Goal: Task Accomplishment & Management: Use online tool/utility

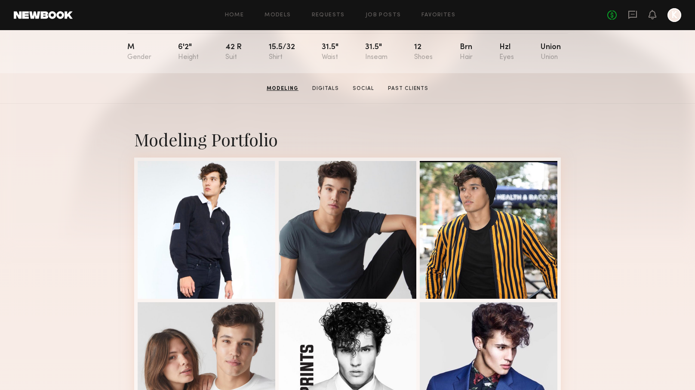
scroll to position [88, 0]
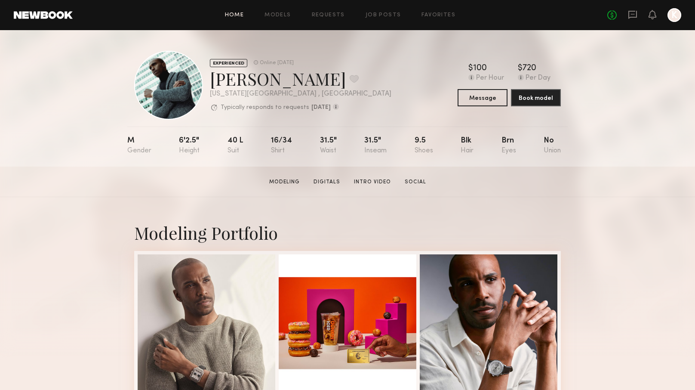
click at [239, 15] on link "Home" at bounding box center [234, 15] width 19 height 6
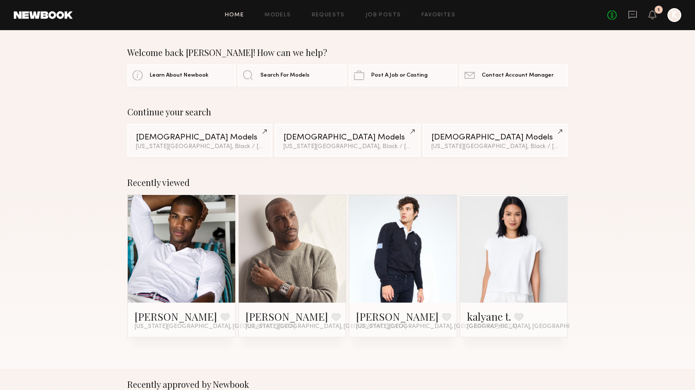
click at [231, 16] on link "Home" at bounding box center [234, 15] width 19 height 6
click at [293, 72] on link "Search For Models" at bounding box center [292, 74] width 108 height 21
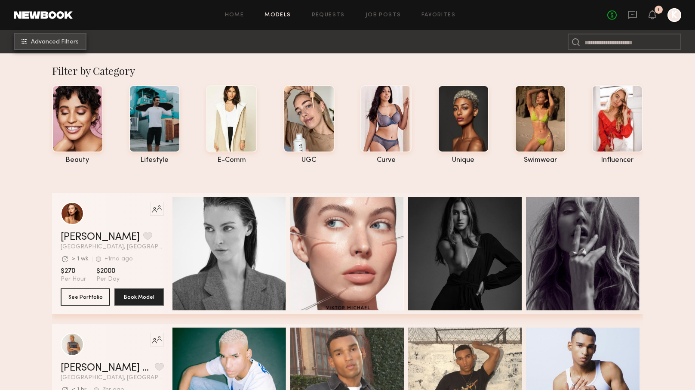
click at [69, 44] on span "Advanced Filters" at bounding box center [55, 42] width 48 height 6
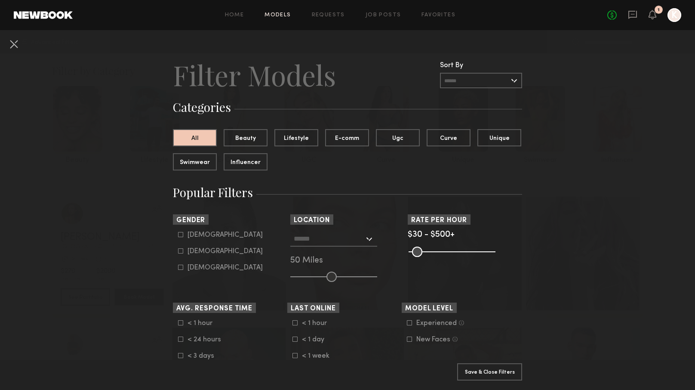
click at [180, 233] on icon at bounding box center [180, 234] width 5 height 5
type input "*"
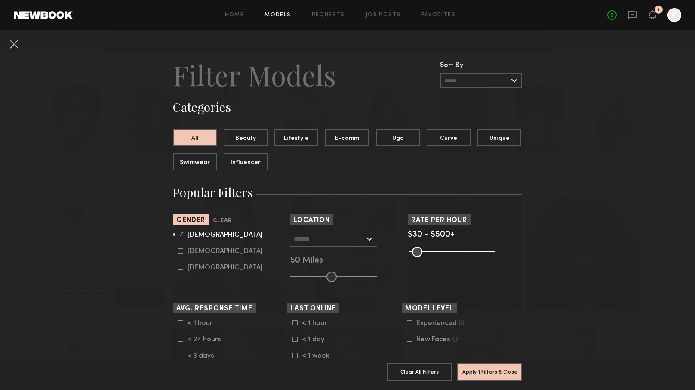
click at [484, 251] on common-range-minmax at bounding box center [451, 251] width 87 height 10
click at [411, 253] on input "range" at bounding box center [451, 251] width 87 height 10
drag, startPoint x: 420, startPoint y: 253, endPoint x: 434, endPoint y: 253, distance: 14.2
click at [434, 253] on common-range-minmax at bounding box center [451, 251] width 87 height 10
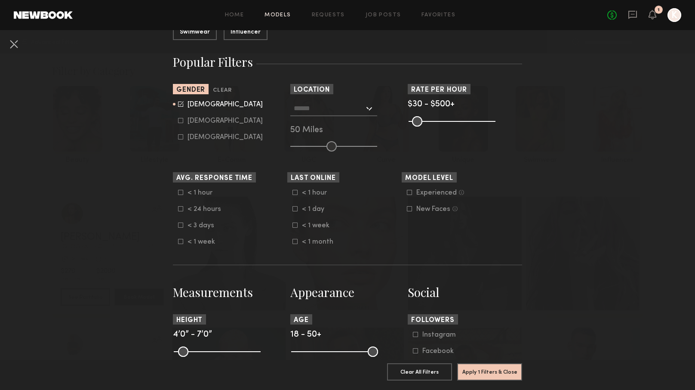
scroll to position [163, 0]
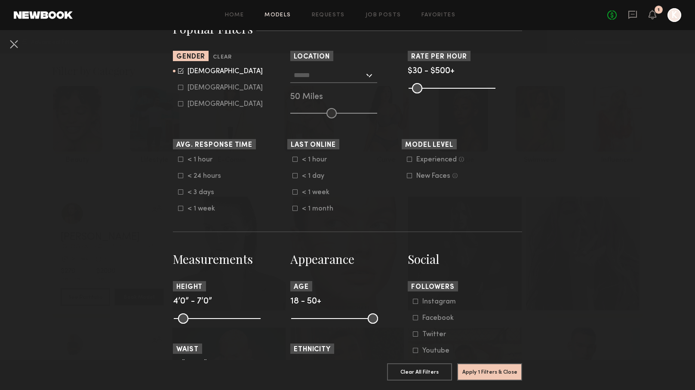
click at [180, 176] on icon at bounding box center [180, 175] width 5 height 5
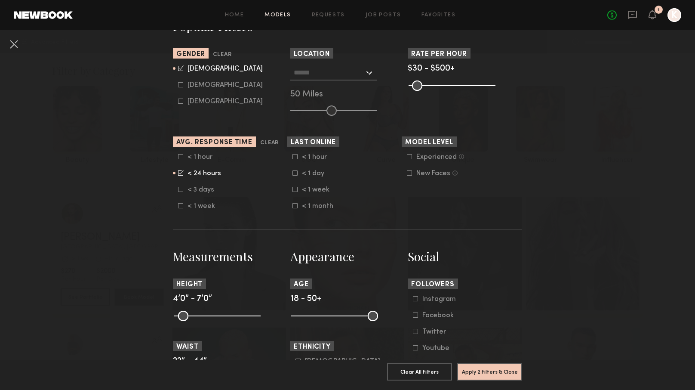
click at [408, 157] on icon at bounding box center [409, 156] width 5 height 5
click at [295, 172] on icon at bounding box center [294, 172] width 5 height 5
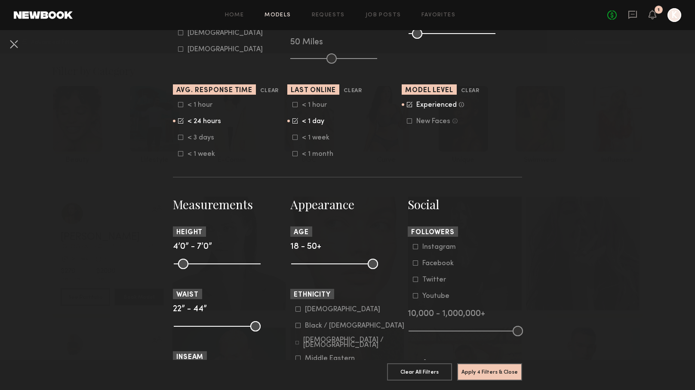
scroll to position [218, 0]
click at [332, 261] on common-range-minmax at bounding box center [333, 262] width 87 height 10
drag, startPoint x: 374, startPoint y: 264, endPoint x: 342, endPoint y: 266, distance: 31.9
type input "**"
click at [342, 266] on input "range" at bounding box center [334, 263] width 87 height 10
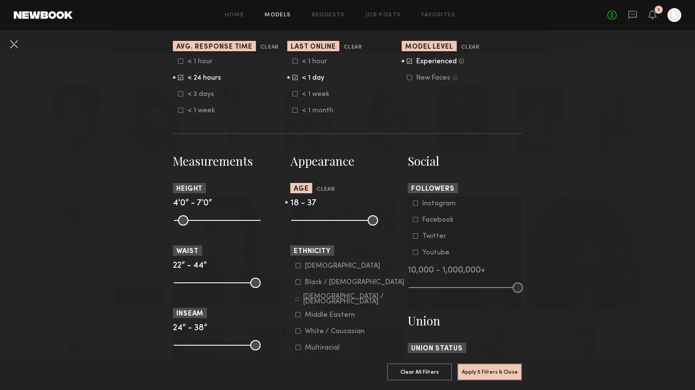
scroll to position [262, 0]
click at [301, 264] on label "[DEMOGRAPHIC_DATA]" at bounding box center [337, 264] width 85 height 5
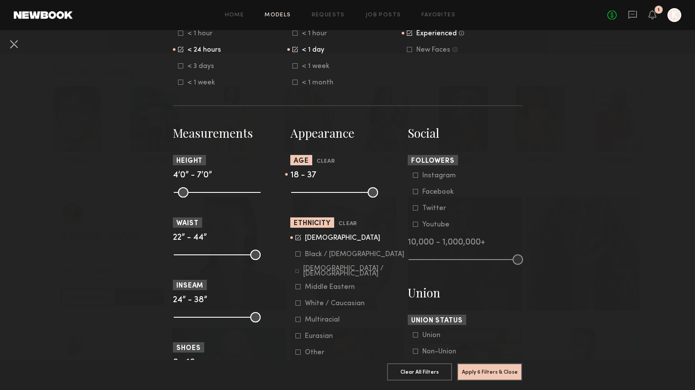
scroll to position [290, 0]
click at [298, 269] on icon at bounding box center [296, 270] width 3 height 3
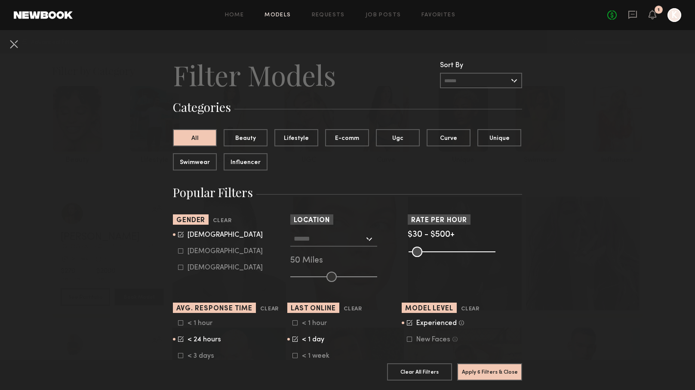
scroll to position [0, 0]
click at [331, 269] on div "[GEOGRAPHIC_DATA], [GEOGRAPHIC_DATA] [US_STATE][GEOGRAPHIC_DATA], [GEOGRAPHIC_D…" at bounding box center [347, 256] width 114 height 51
click at [371, 237] on div at bounding box center [333, 238] width 87 height 15
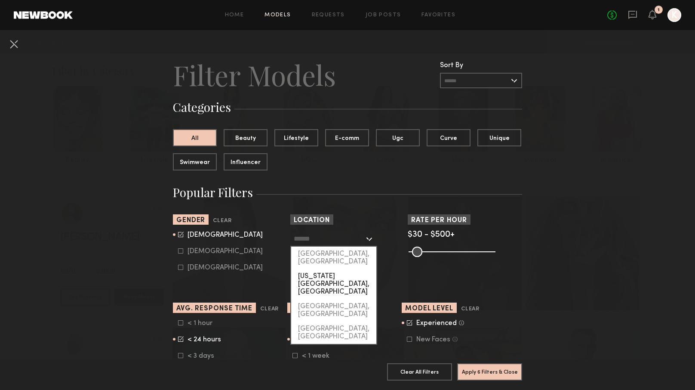
click at [332, 270] on div "[US_STATE][GEOGRAPHIC_DATA], [GEOGRAPHIC_DATA]" at bounding box center [333, 284] width 85 height 30
type input "**********"
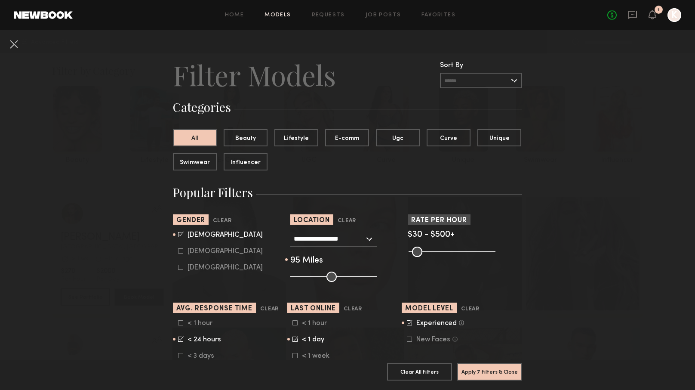
drag, startPoint x: 330, startPoint y: 276, endPoint x: 368, endPoint y: 279, distance: 38.0
type input "**"
click at [368, 279] on input "range" at bounding box center [333, 276] width 87 height 10
click at [513, 81] on input "text" at bounding box center [481, 80] width 82 height 15
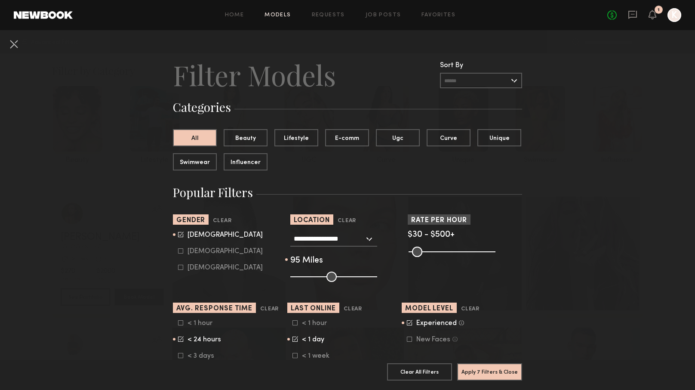
click at [419, 248] on common-range-minmax at bounding box center [451, 251] width 87 height 10
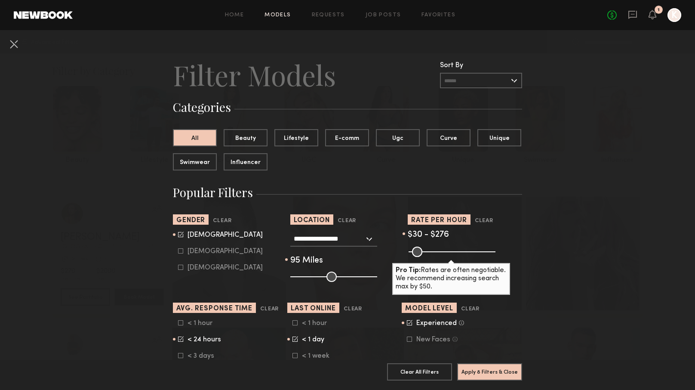
drag, startPoint x: 492, startPoint y: 252, endPoint x: 454, endPoint y: 247, distance: 38.5
type input "***"
click at [454, 247] on input "range" at bounding box center [451, 251] width 87 height 10
click at [498, 372] on button "Apply 8 Filters & Close" at bounding box center [489, 370] width 65 height 17
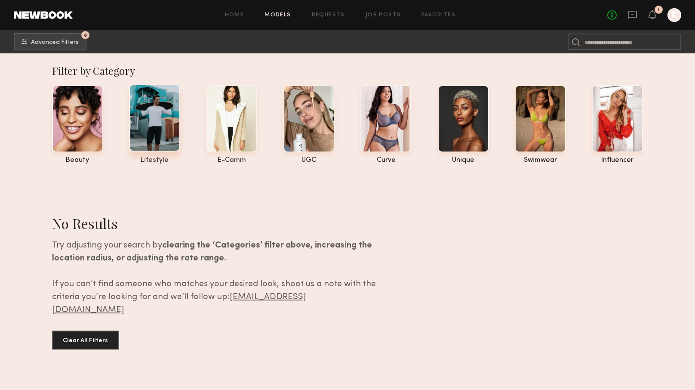
click at [144, 139] on div at bounding box center [154, 117] width 51 height 67
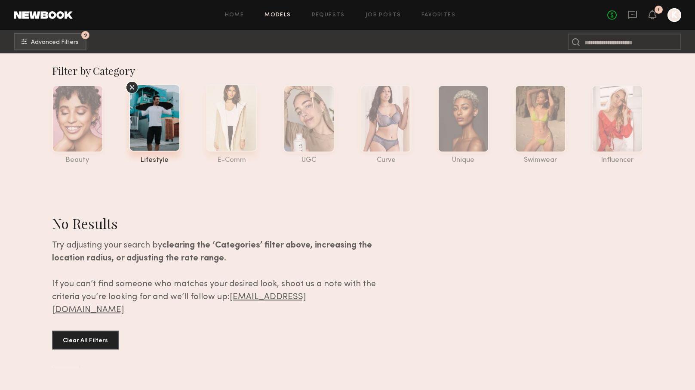
click at [210, 142] on div at bounding box center [231, 117] width 51 height 67
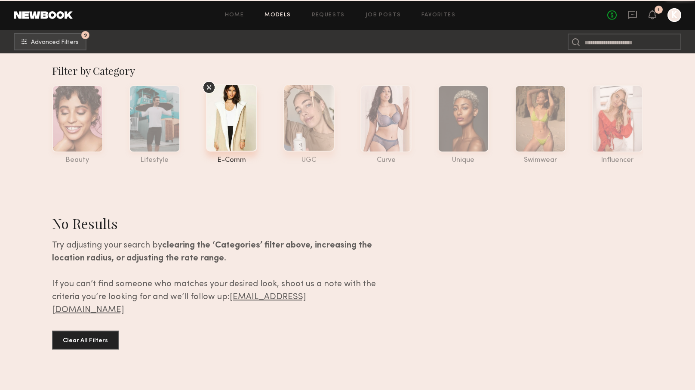
click at [312, 132] on div at bounding box center [308, 117] width 51 height 67
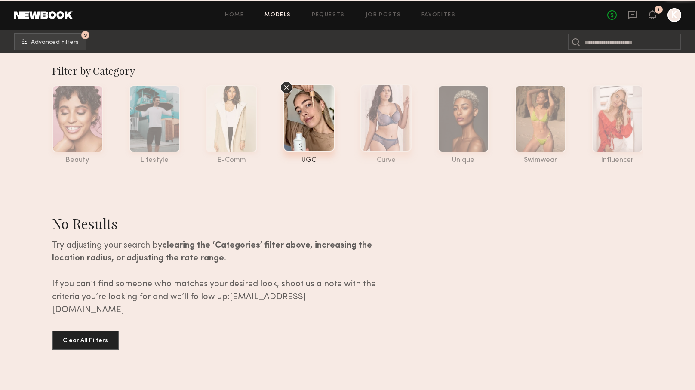
click at [386, 132] on div at bounding box center [385, 117] width 51 height 67
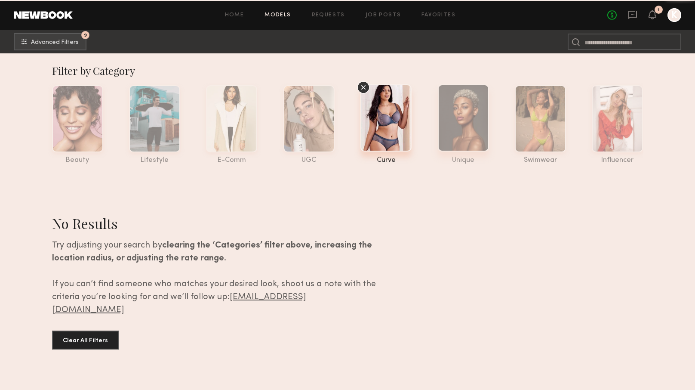
click at [467, 136] on div at bounding box center [463, 117] width 51 height 67
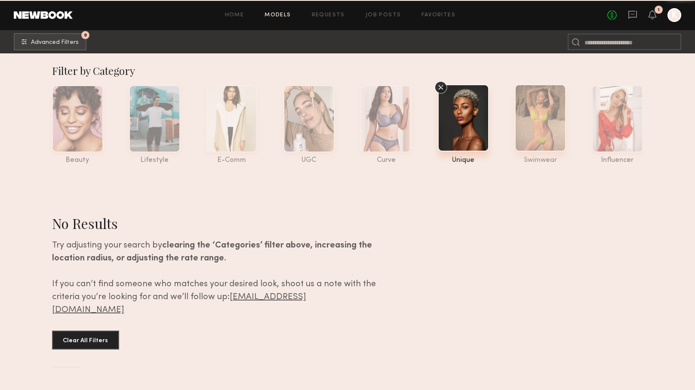
click at [552, 138] on div at bounding box center [540, 117] width 51 height 67
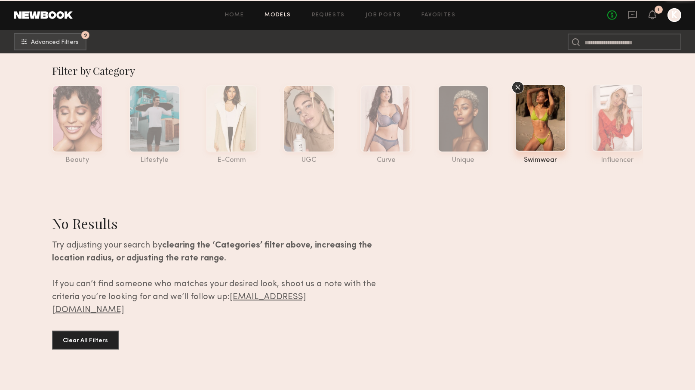
click at [611, 136] on div at bounding box center [617, 117] width 51 height 67
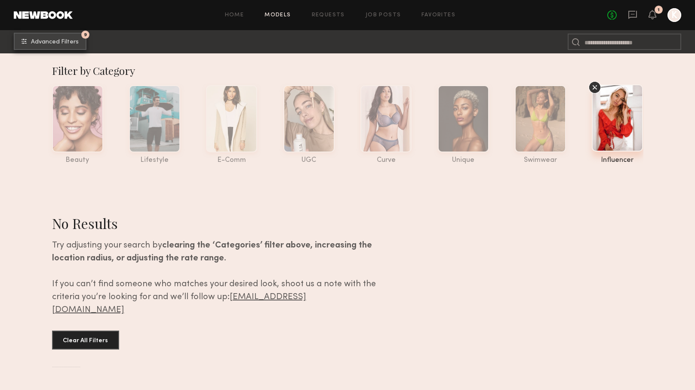
click at [70, 42] on span "Advanced Filters" at bounding box center [55, 42] width 48 height 6
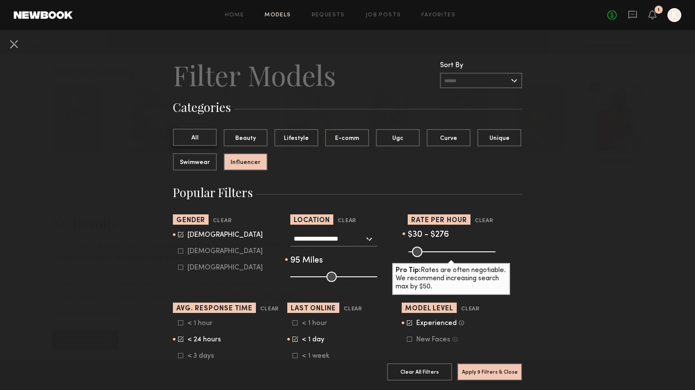
click at [210, 141] on button "All" at bounding box center [195, 137] width 44 height 17
drag, startPoint x: 413, startPoint y: 251, endPoint x: 445, endPoint y: 251, distance: 31.8
type input "***"
click at [445, 251] on input "range" at bounding box center [451, 251] width 87 height 10
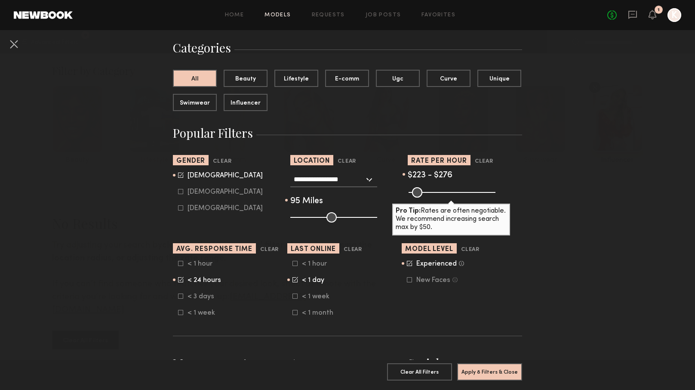
scroll to position [61, 0]
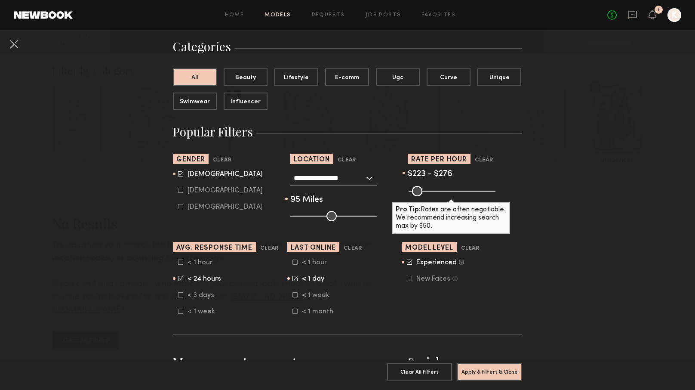
click at [293, 297] on div at bounding box center [294, 294] width 5 height 5
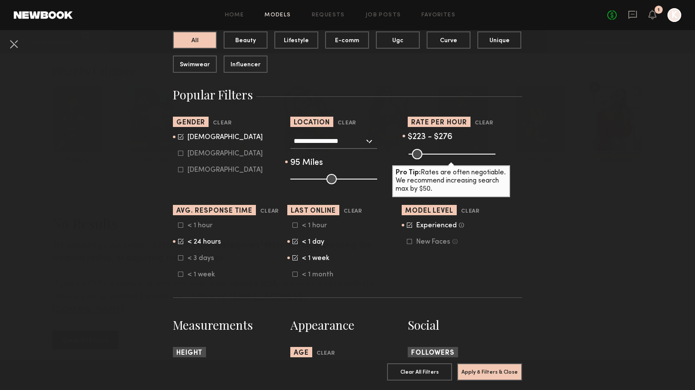
scroll to position [100, 0]
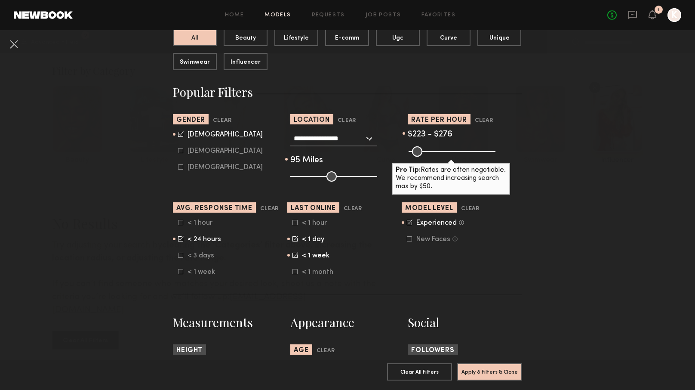
click at [410, 237] on icon at bounding box center [409, 238] width 5 height 5
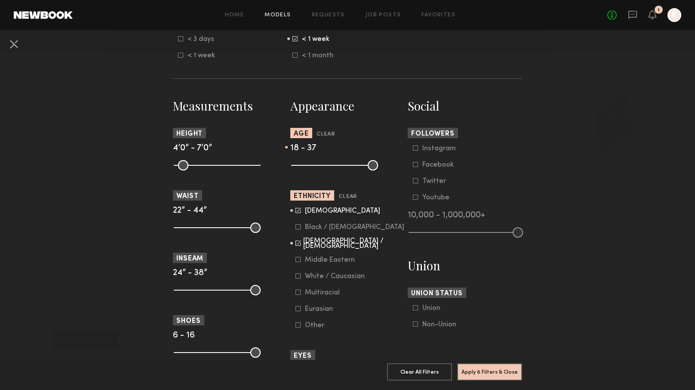
scroll to position [317, 0]
click at [297, 292] on icon at bounding box center [297, 290] width 5 height 5
click at [299, 226] on icon at bounding box center [297, 225] width 5 height 5
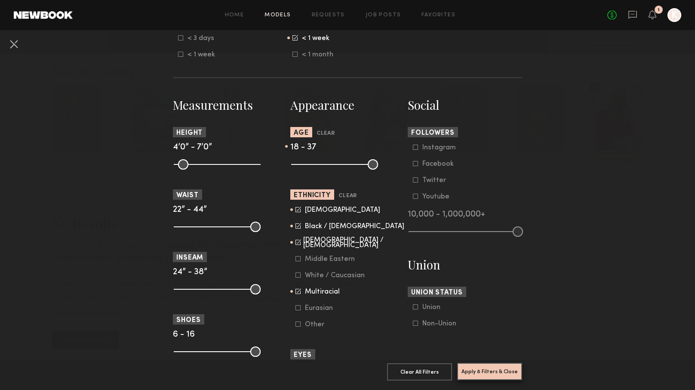
click at [478, 370] on button "Apply 8 Filters & Close" at bounding box center [489, 370] width 65 height 17
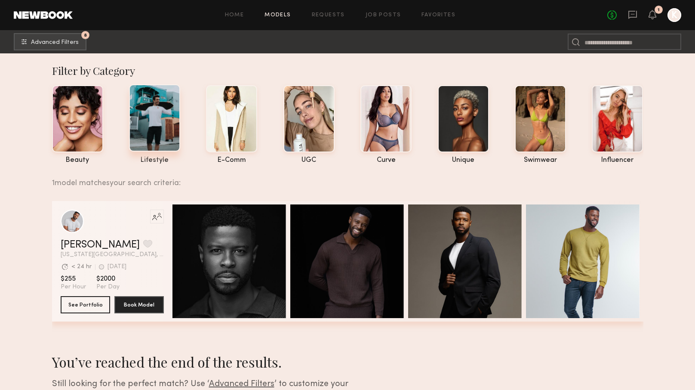
click at [158, 126] on div at bounding box center [154, 117] width 51 height 67
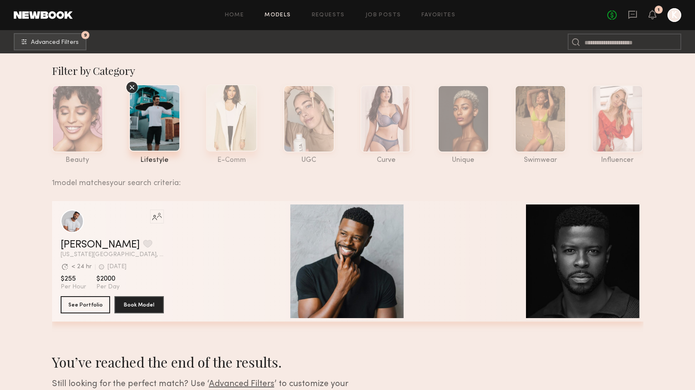
click at [224, 131] on div at bounding box center [231, 117] width 51 height 67
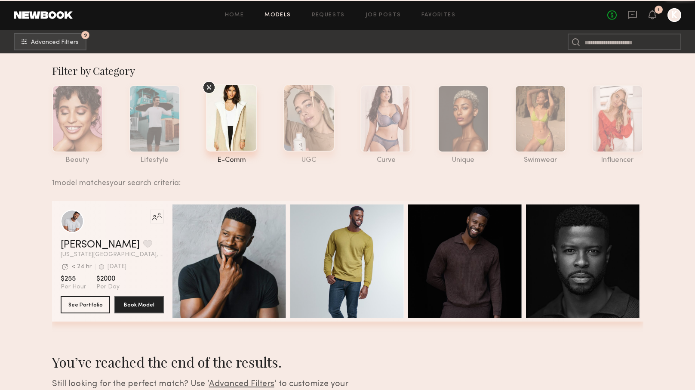
click at [293, 135] on div at bounding box center [308, 117] width 51 height 67
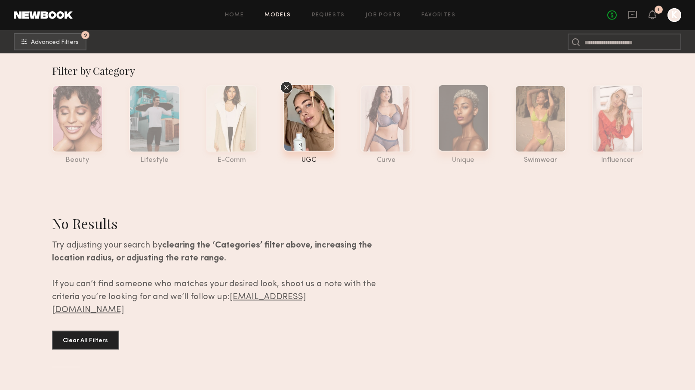
click at [456, 128] on div at bounding box center [463, 117] width 51 height 67
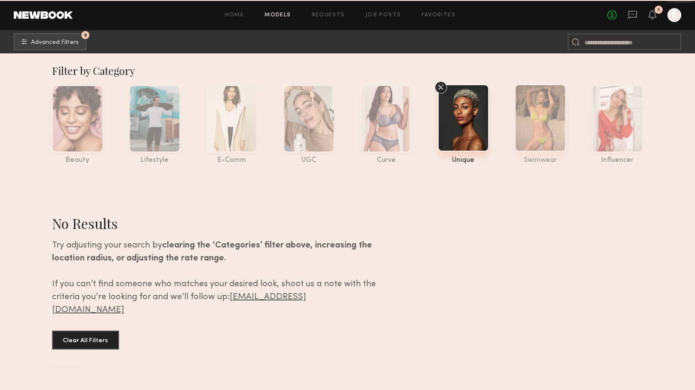
click at [529, 124] on div at bounding box center [540, 117] width 51 height 67
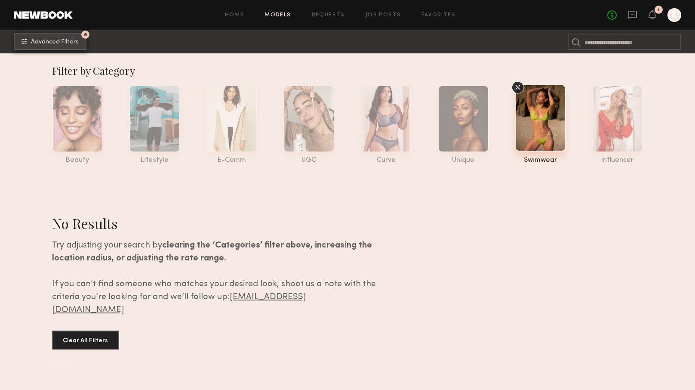
click at [71, 42] on span "Advanced Filters" at bounding box center [55, 42] width 48 height 6
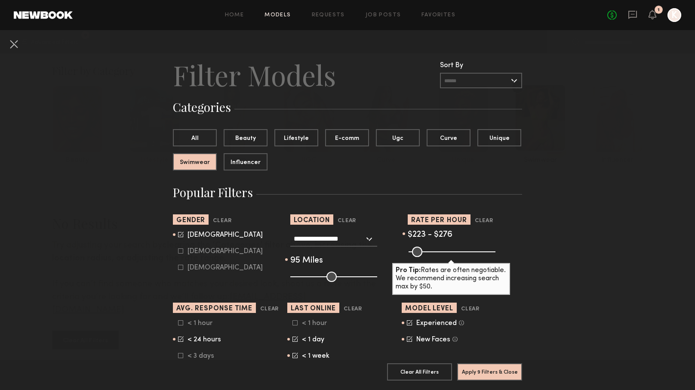
click at [180, 337] on icon at bounding box center [180, 338] width 5 height 5
drag, startPoint x: 457, startPoint y: 251, endPoint x: 469, endPoint y: 253, distance: 11.7
type input "***"
click at [469, 253] on input "range" at bounding box center [451, 251] width 87 height 10
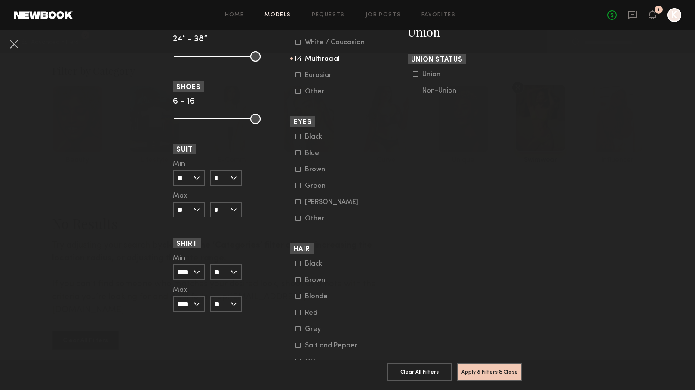
scroll to position [551, 0]
click at [232, 173] on input "*" at bounding box center [226, 176] width 32 height 15
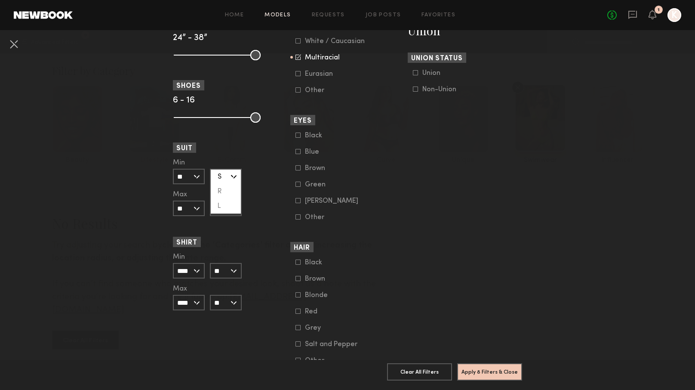
click at [232, 171] on div "S" at bounding box center [226, 176] width 30 height 15
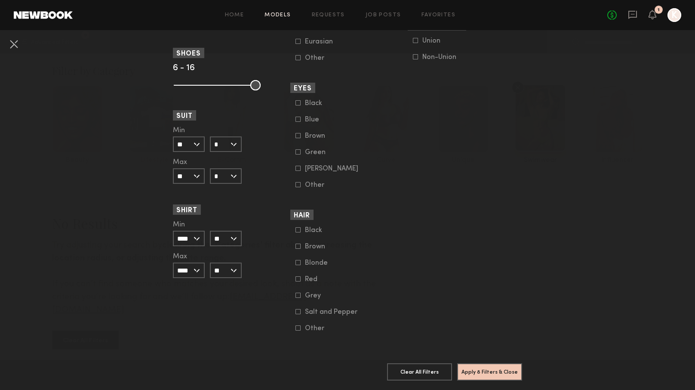
scroll to position [583, 0]
click at [501, 375] on button "Apply 8 Filters & Close" at bounding box center [489, 370] width 65 height 17
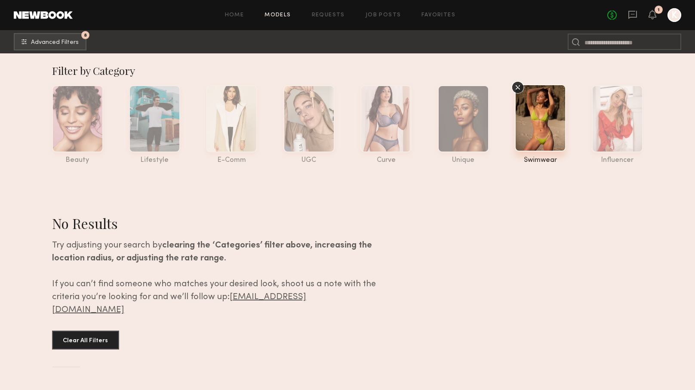
click at [100, 306] on div "No Results Try adjusting your search by clearing the ‘Categories’ filter above,…" at bounding box center [214, 290] width 324 height 194
click at [100, 330] on button "Clear All Filters" at bounding box center [85, 339] width 67 height 19
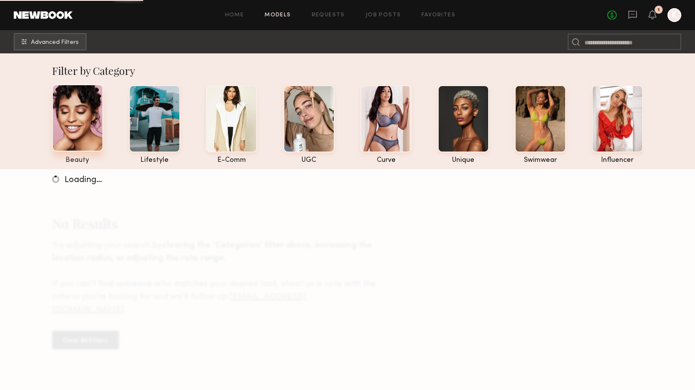
click at [88, 111] on div at bounding box center [77, 117] width 51 height 67
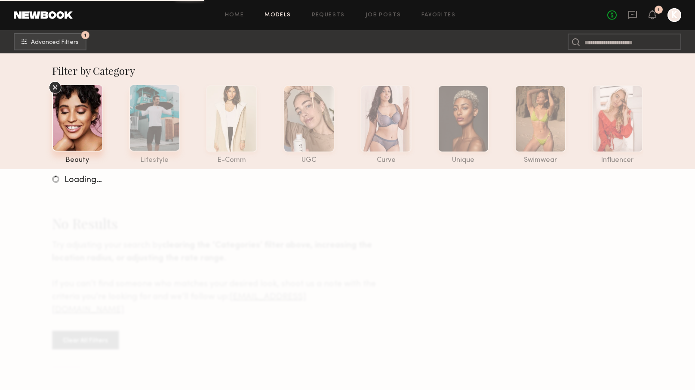
click at [158, 116] on div at bounding box center [154, 117] width 51 height 67
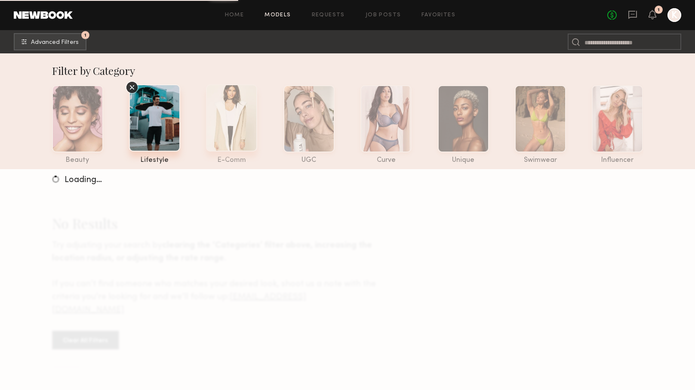
click at [222, 118] on div at bounding box center [231, 117] width 51 height 67
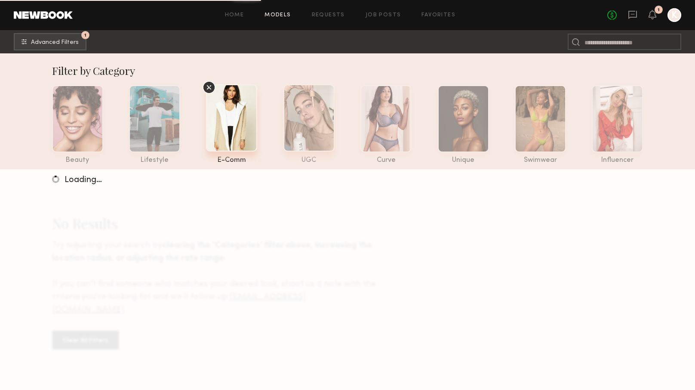
click at [305, 133] on div at bounding box center [308, 117] width 51 height 67
